Goal: Communication & Community: Answer question/provide support

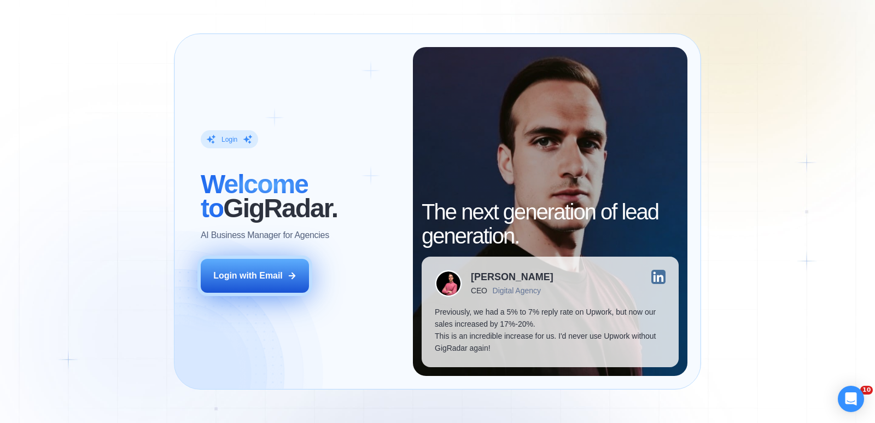
click at [278, 282] on button "Login with Email" at bounding box center [255, 276] width 108 height 34
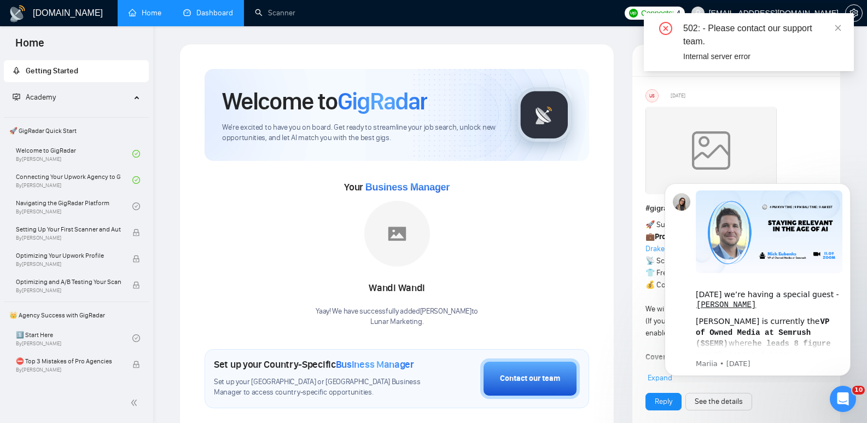
click at [224, 17] on link "Dashboard" at bounding box center [208, 12] width 50 height 9
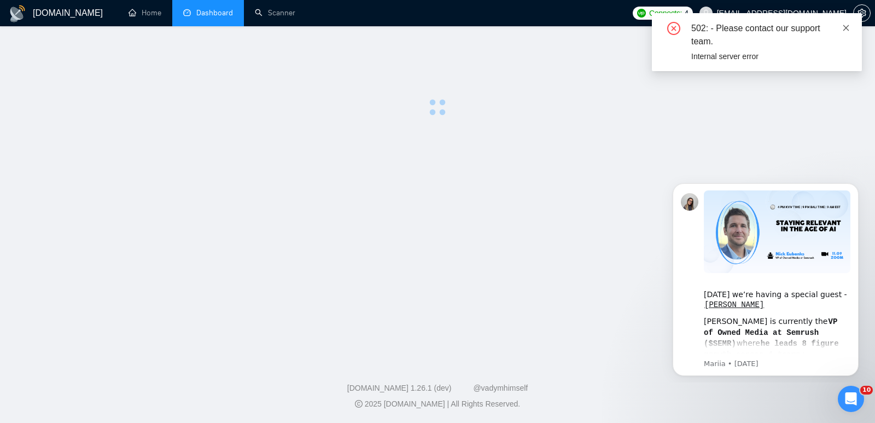
click at [848, 29] on icon "close" at bounding box center [847, 28] width 6 height 6
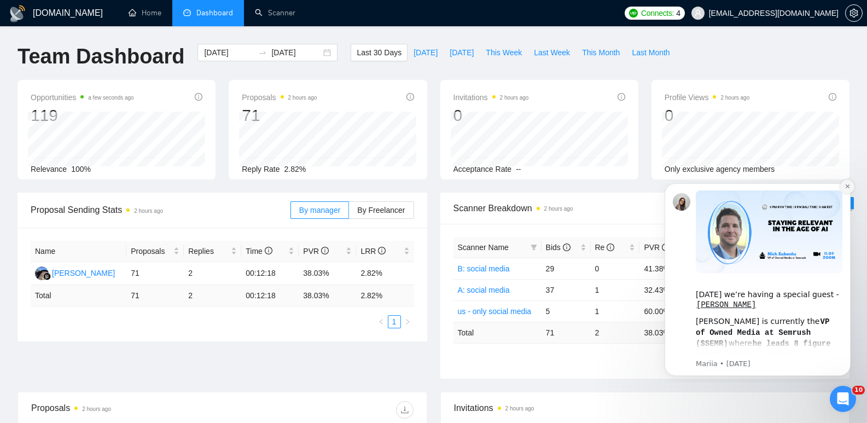
click at [846, 188] on icon "Dismiss notification" at bounding box center [847, 186] width 4 height 4
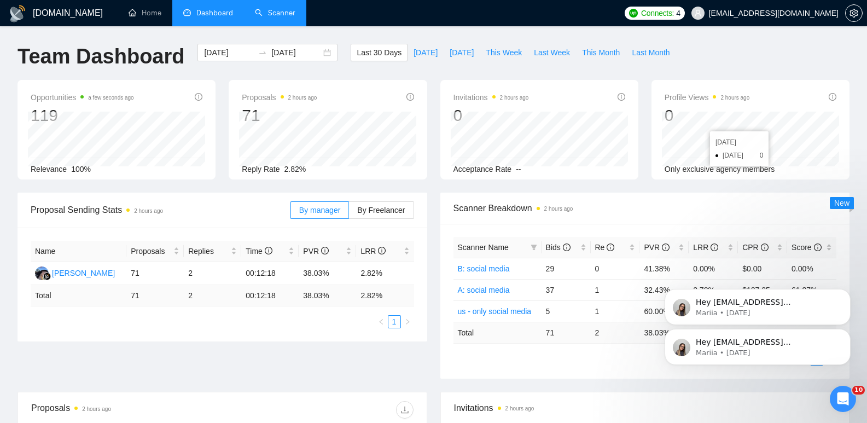
click at [266, 8] on link "Scanner" at bounding box center [275, 12] width 40 height 9
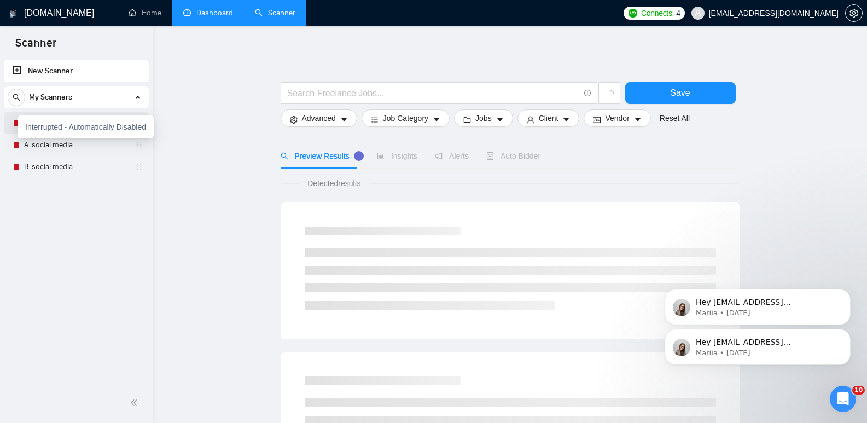
click at [18, 125] on div "Interrupted - Automatically Disabled" at bounding box center [86, 126] width 136 height 23
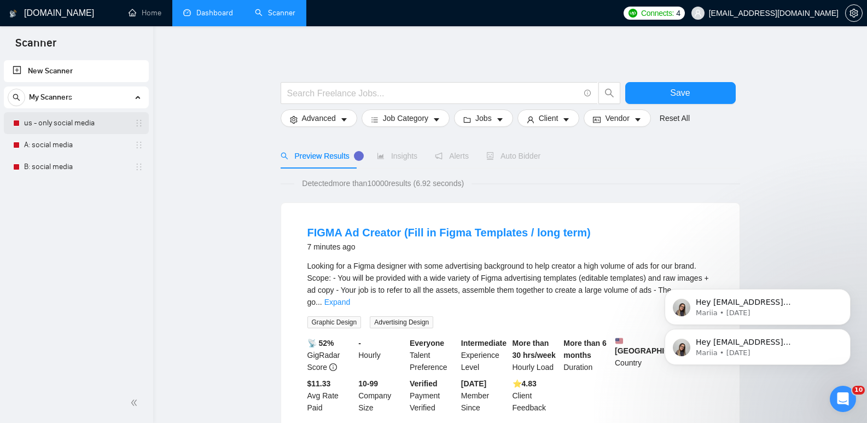
click at [55, 126] on link "us - only social media" at bounding box center [76, 123] width 104 height 22
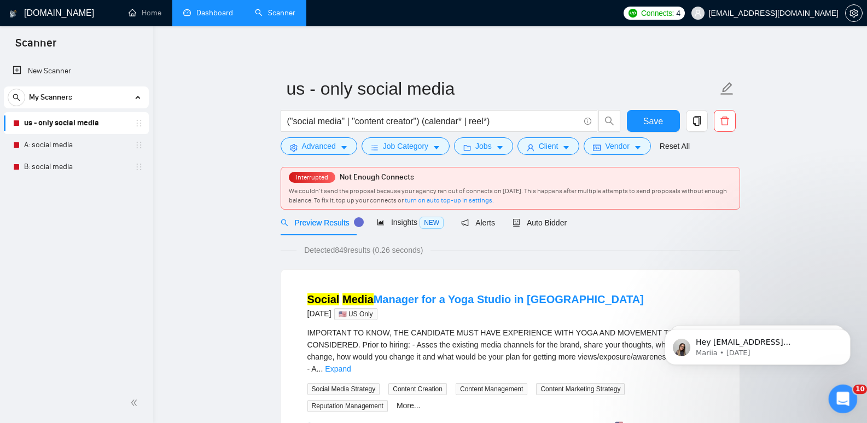
click at [842, 386] on div "Open Intercom Messenger" at bounding box center [841, 397] width 36 height 36
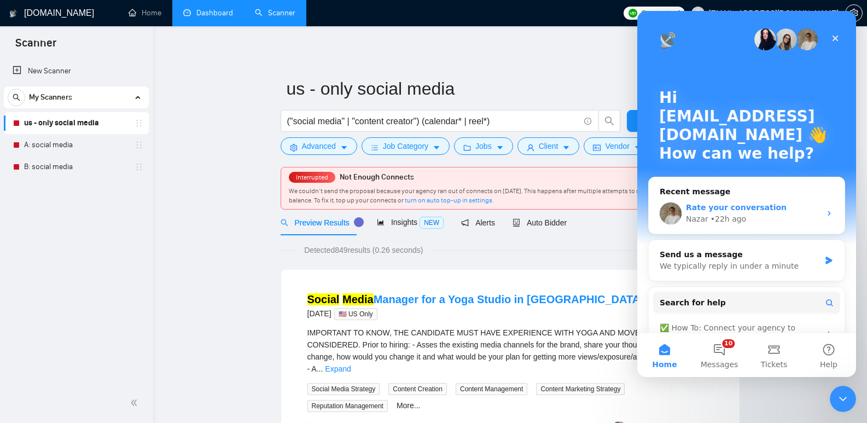
click at [749, 218] on div "Nazar • 22h ago" at bounding box center [753, 218] width 135 height 11
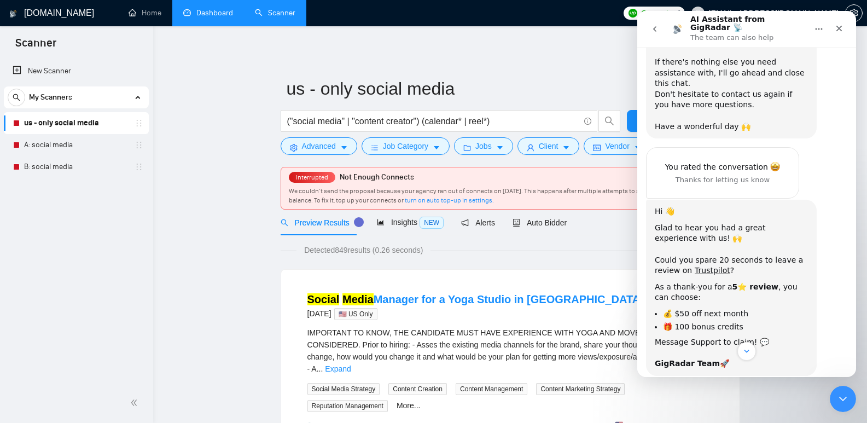
scroll to position [2117, 0]
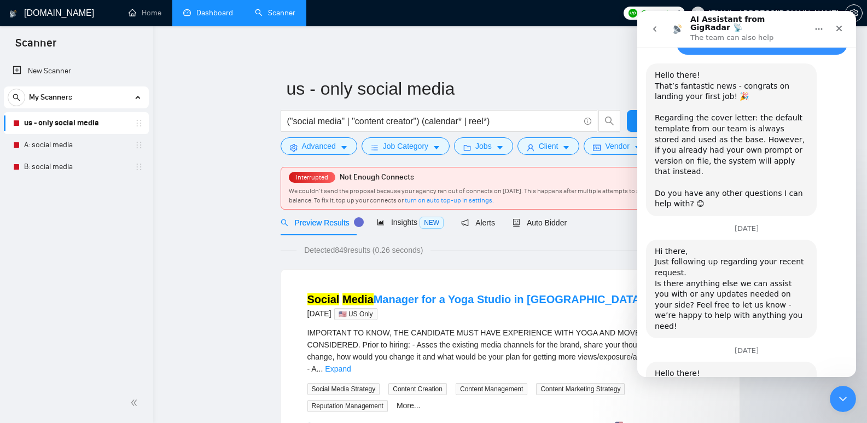
click at [653, 27] on icon "go back" at bounding box center [654, 29] width 9 height 9
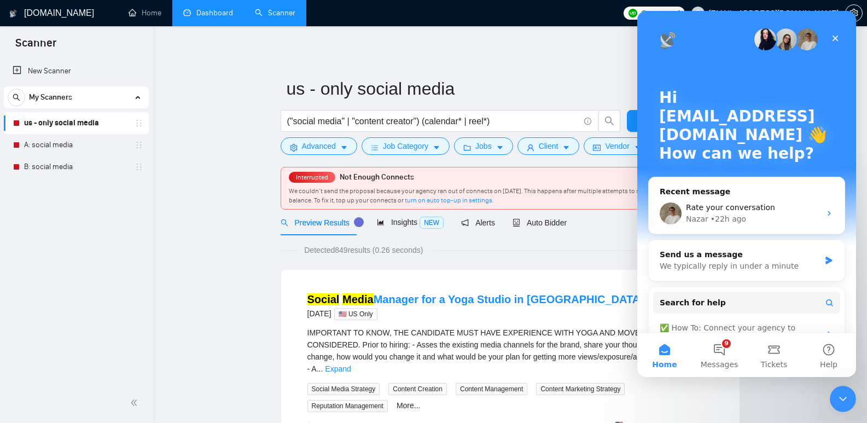
scroll to position [0, 0]
click at [768, 258] on div "Send us a message" at bounding box center [740, 254] width 160 height 11
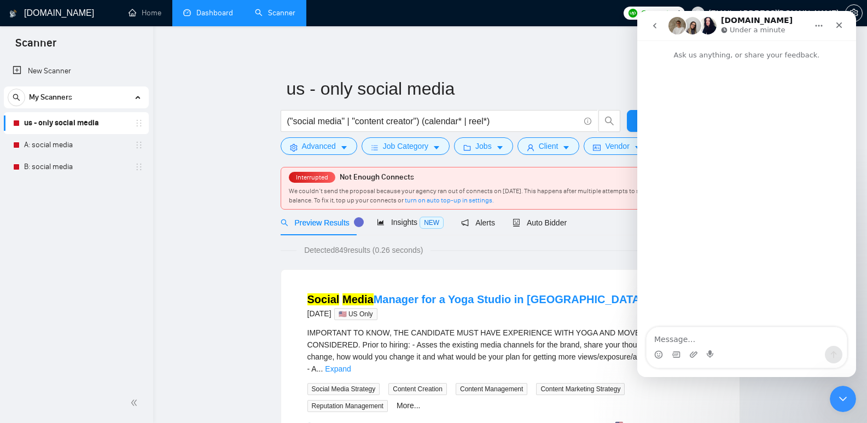
click at [720, 322] on div "Intercom messenger" at bounding box center [746, 194] width 219 height 267
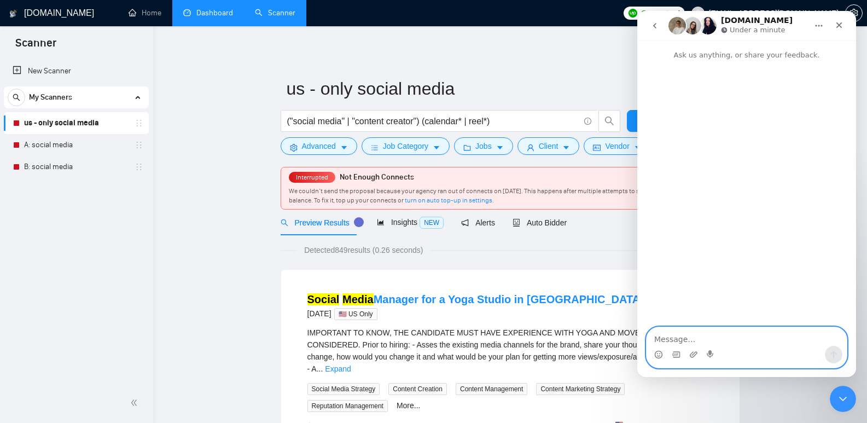
click at [707, 330] on textarea "Message…" at bounding box center [747, 336] width 200 height 19
type textarea "Good Morning!"
type textarea "HOpe"
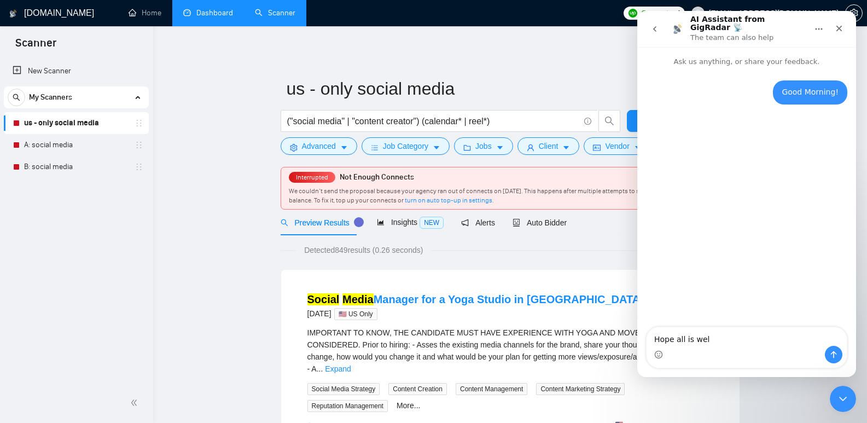
type textarea "Hope all is well"
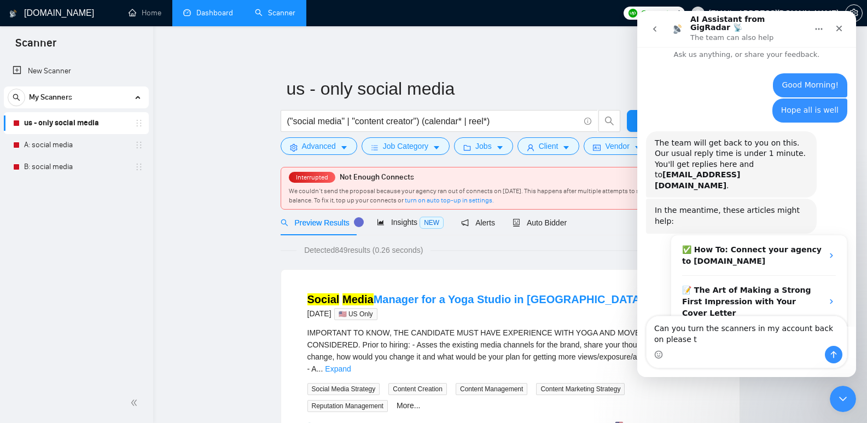
scroll to position [18, 0]
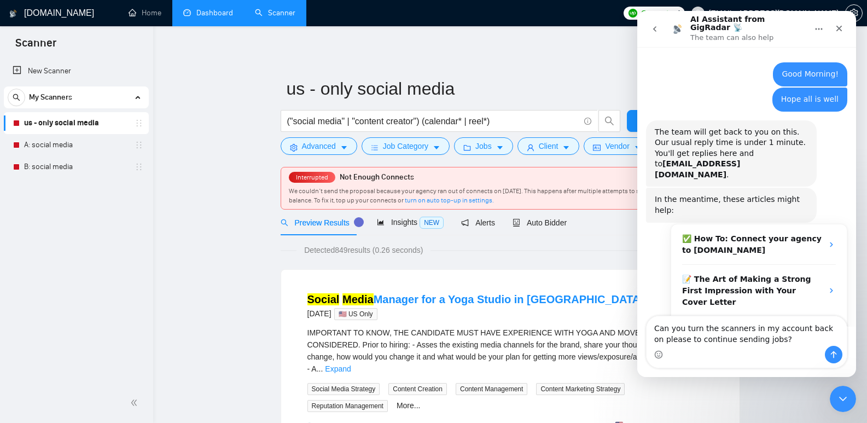
type textarea "Can you turn the scanners in my account back on please to continue sending jobs?"
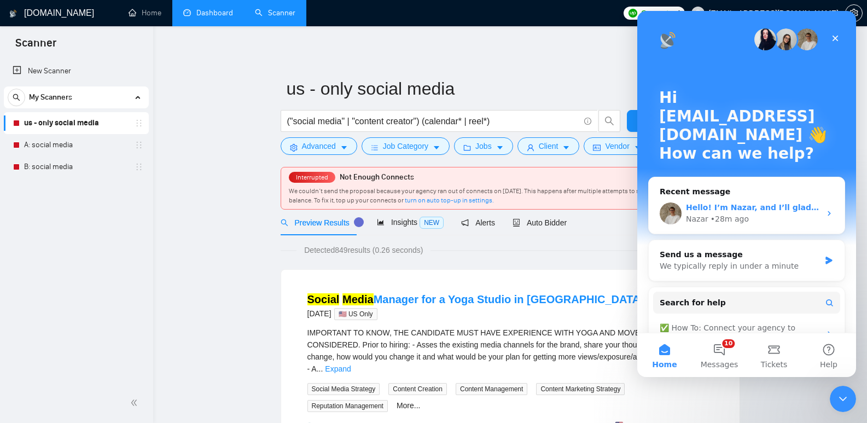
click at [714, 199] on div "Hello! I’m Nazar, and I’ll gladly support you with your request 😊 Please allow …" at bounding box center [747, 213] width 196 height 40
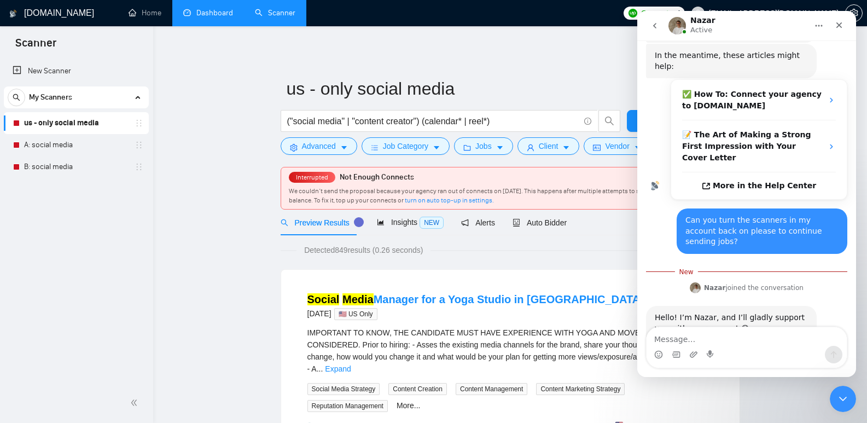
scroll to position [170, 0]
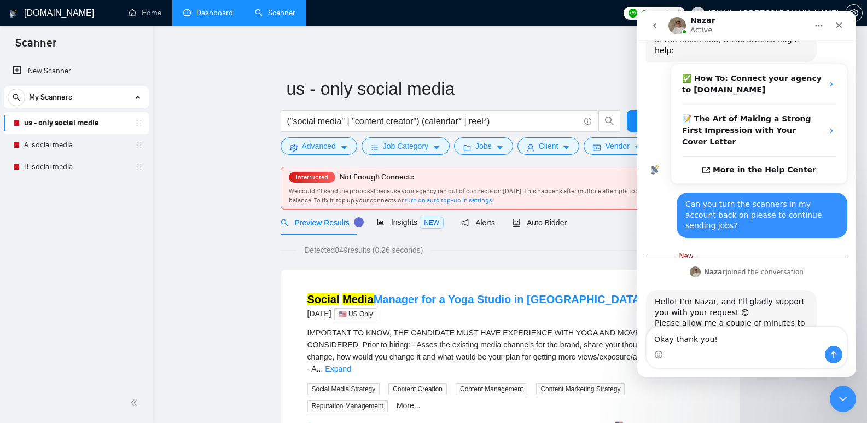
type textarea "Okay thank you!"
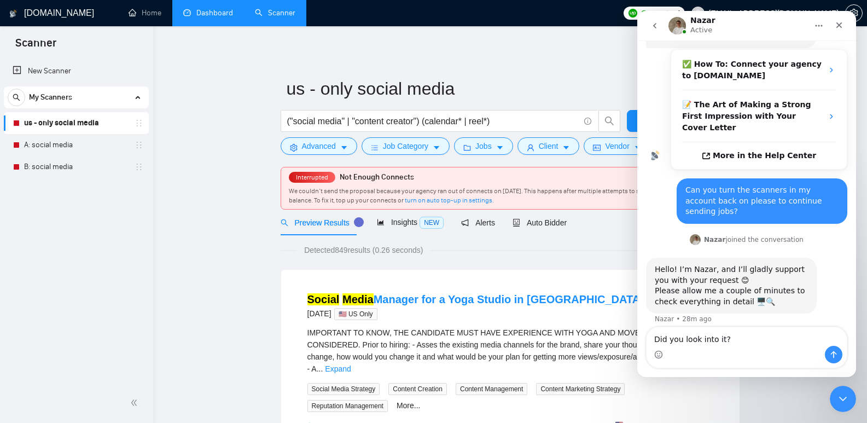
type textarea "Did you look into it?"
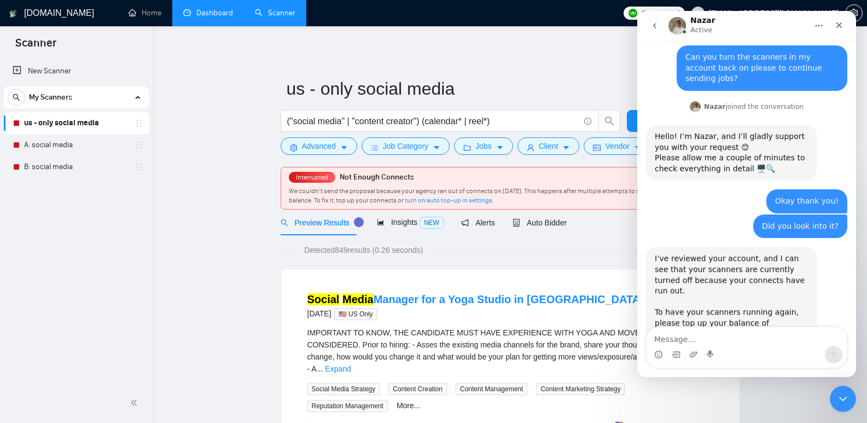
scroll to position [316, 0]
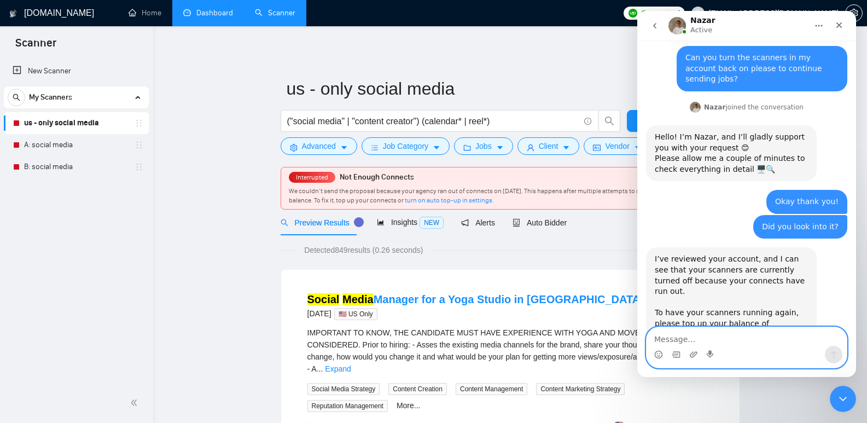
click at [722, 342] on textarea "Message…" at bounding box center [747, 336] width 200 height 19
type textarea "Already did that this morning"
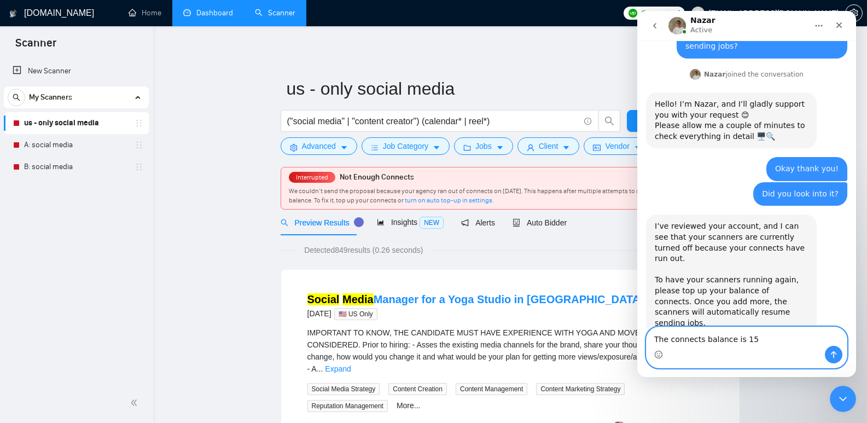
type textarea "The connects balance is 154"
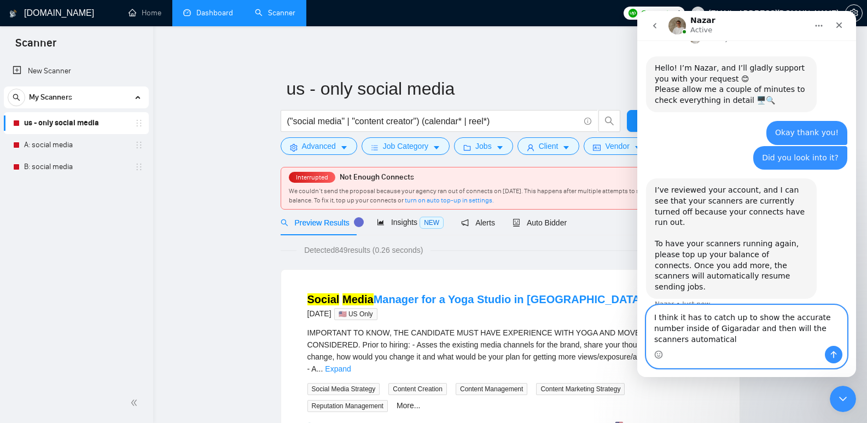
scroll to position [396, 0]
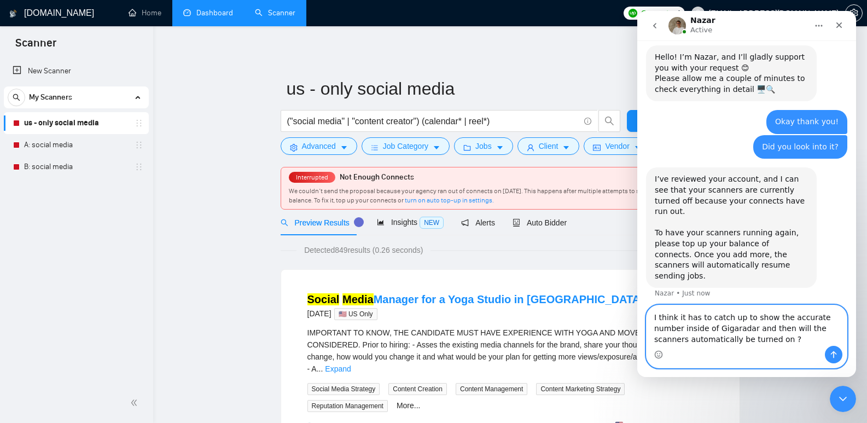
type textarea "I think it has to catch up to show the accurate number inside of Gigaradar and …"
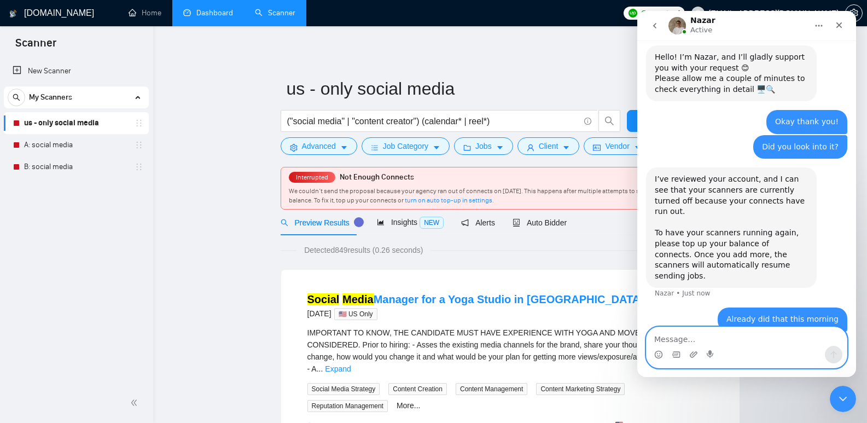
scroll to position [431, 0]
